Goal: Task Accomplishment & Management: Complete application form

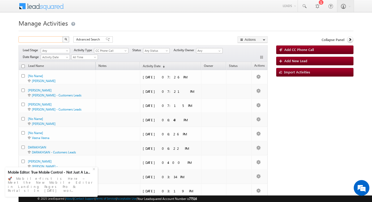
click at [43, 37] on input "text" at bounding box center [41, 39] width 45 height 6
paste input "788867"
type input "788867"
click at [62, 36] on button "button" at bounding box center [65, 39] width 7 height 6
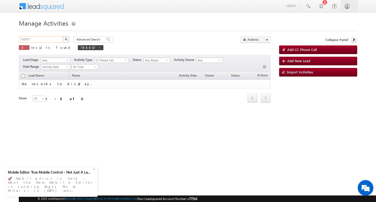
click at [39, 39] on input "788867" at bounding box center [41, 39] width 45 height 6
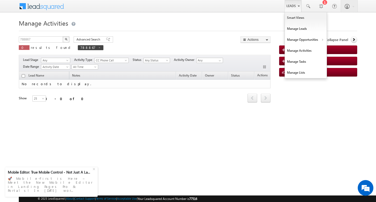
click at [290, 5] on link "Leads" at bounding box center [293, 6] width 17 height 12
click at [293, 7] on link "Leads" at bounding box center [293, 6] width 17 height 12
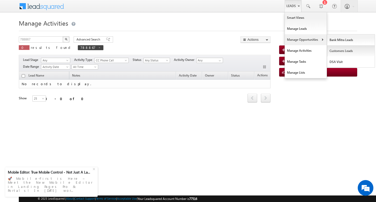
click at [333, 49] on link "Customers Leads" at bounding box center [351, 50] width 48 height 11
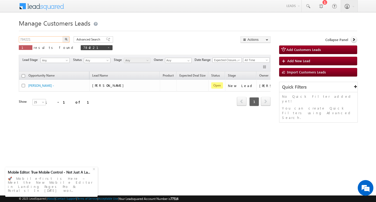
click at [47, 37] on input "784221" at bounding box center [41, 39] width 45 height 6
type input "7"
paste input "788867"
type input "788867"
click at [63, 36] on button "button" at bounding box center [66, 39] width 7 height 6
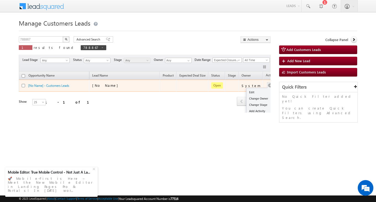
click at [267, 87] on button "button" at bounding box center [269, 85] width 5 height 5
click at [267, 85] on button "button" at bounding box center [269, 85] width 5 height 5
click at [255, 94] on link "Edit" at bounding box center [259, 92] width 26 height 6
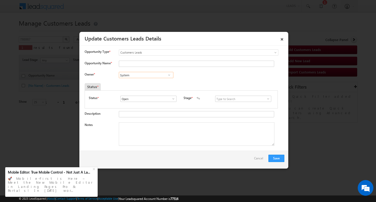
click at [151, 76] on input "System" at bounding box center [146, 75] width 55 height 6
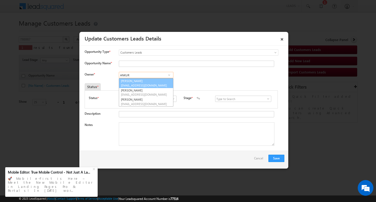
click at [131, 85] on span "ankur.kumar1@sgrlimited.in" at bounding box center [144, 85] width 47 height 4
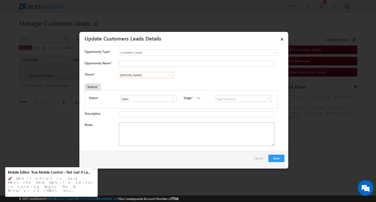
type input "Ankur Kumar"
click at [157, 139] on textarea "Notes" at bounding box center [197, 133] width 156 height 23
click at [145, 130] on textarea "Notes" at bounding box center [197, 133] width 156 height 23
paste textarea "Customer Name:naseem ahmed : AG : 38/ B / MOTHE INCOME : 80K / WORAK EXPW : 20Y…"
type textarea "Customer Name:naseem ahmed : AG : 38/ B / MOTHE INCOME : 80K / WORAK EXPW : 20Y…"
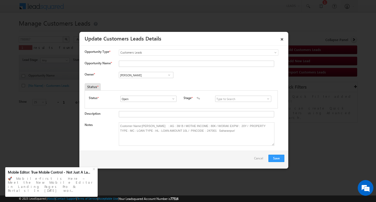
click at [265, 97] on span at bounding box center [267, 99] width 5 height 4
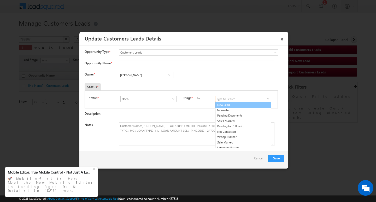
click at [240, 106] on link "New Lead" at bounding box center [243, 105] width 56 height 6
type input "New Lead"
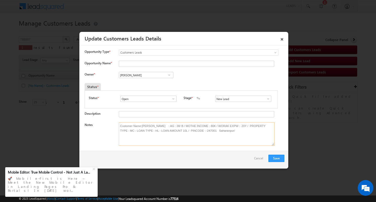
drag, startPoint x: 141, startPoint y: 125, endPoint x: 162, endPoint y: 125, distance: 20.4
click at [162, 125] on textarea "Customer Name:naseem ahmed : AG : 38/ B / MOTHE INCOME : 80K / WORAK EXPW : 20Y…" at bounding box center [197, 133] width 156 height 23
click at [144, 62] on input "Opportunity Name *" at bounding box center [196, 64] width 155 height 6
type input "F"
paste input "naseem ahmed"
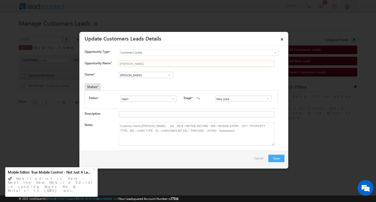
type input "naseem ahmed"
click at [279, 161] on button "Save" at bounding box center [276, 158] width 16 height 7
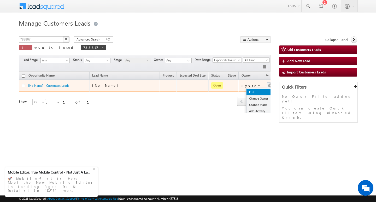
click at [260, 89] on link "Edit" at bounding box center [259, 92] width 26 height 6
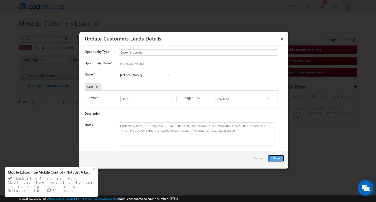
click at [279, 158] on button "Save" at bounding box center [276, 158] width 16 height 7
